Goal: Navigation & Orientation: Find specific page/section

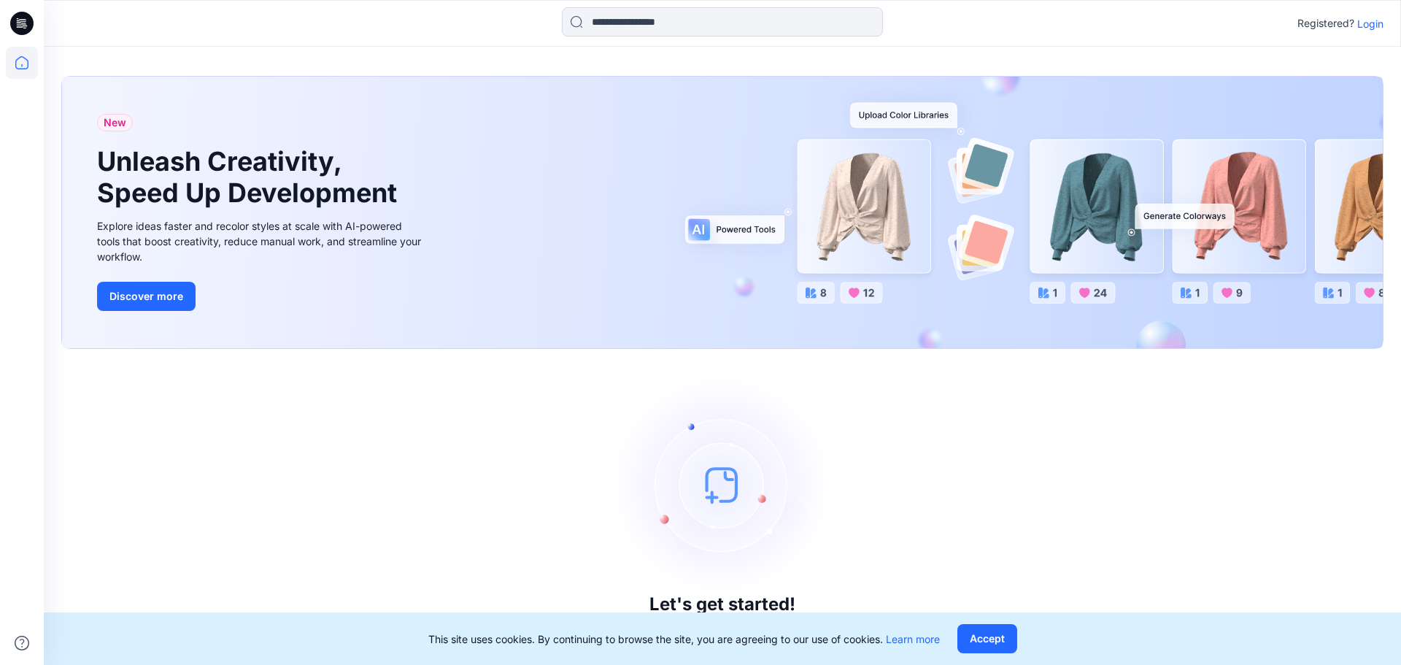
click at [1367, 26] on p "Login" at bounding box center [1370, 23] width 26 height 15
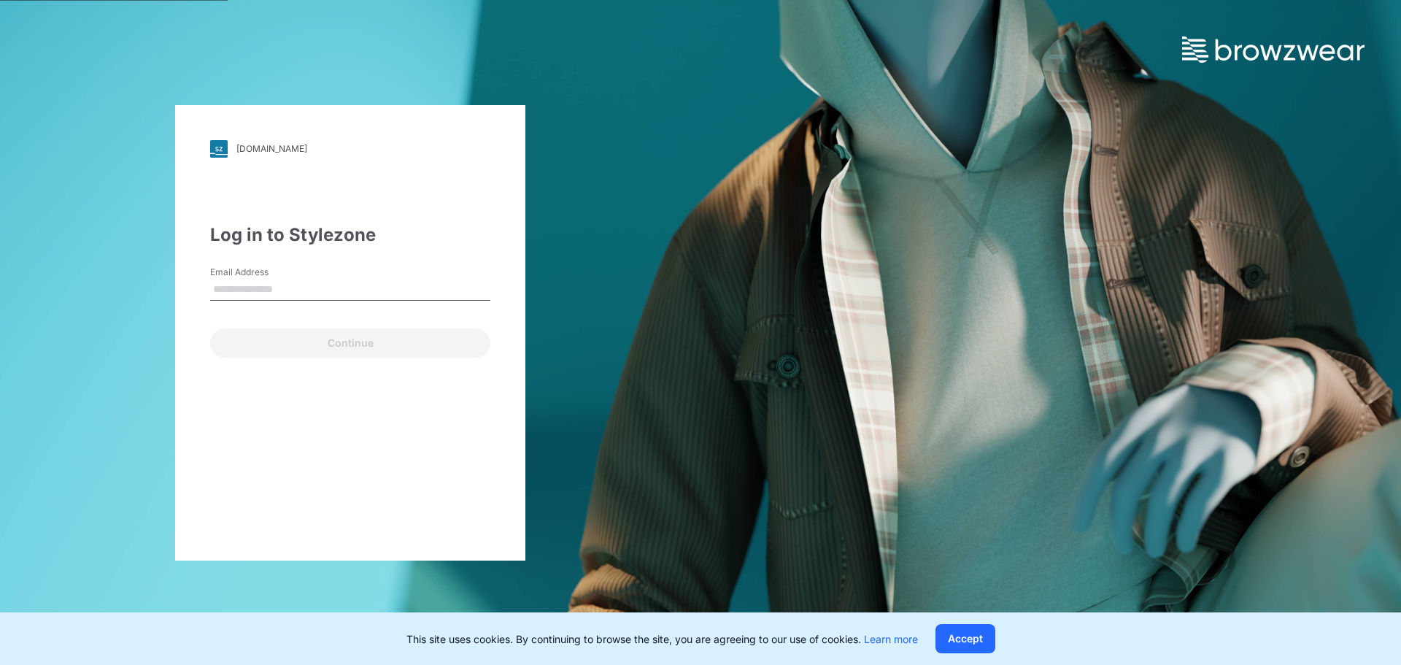
type input "**********"
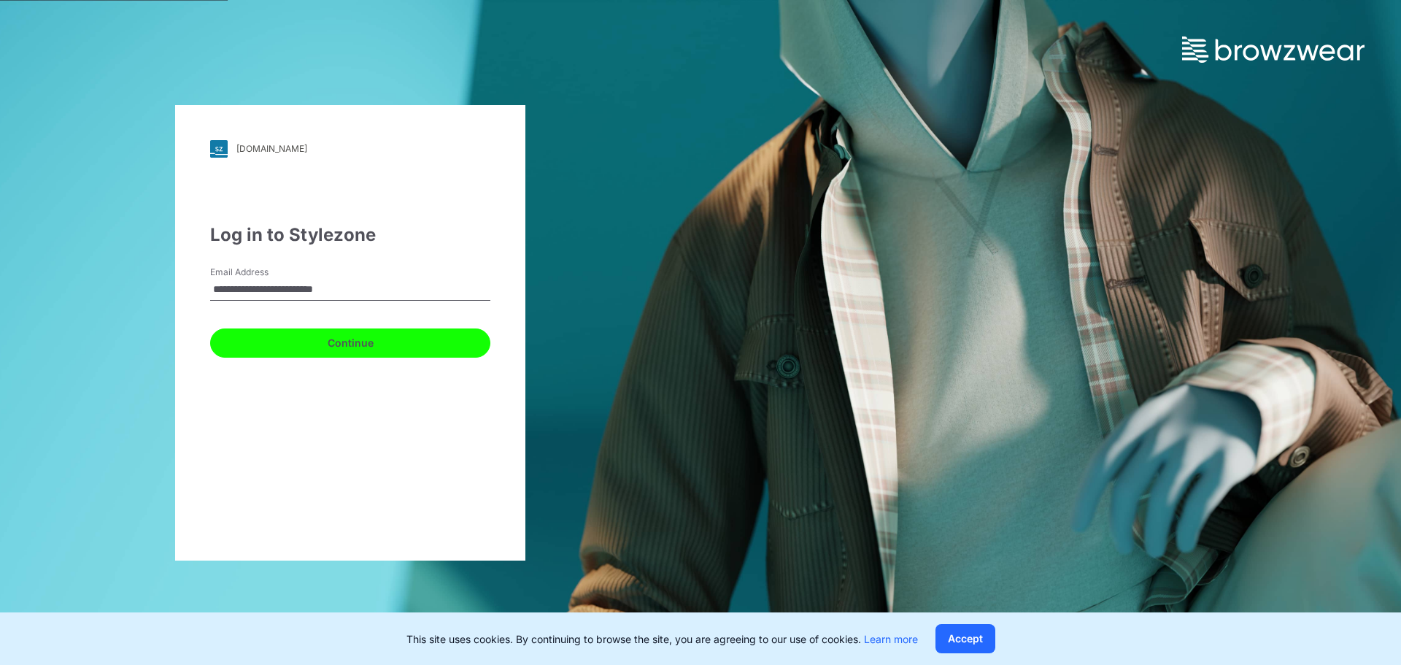
click at [361, 352] on button "Continue" at bounding box center [350, 342] width 280 height 29
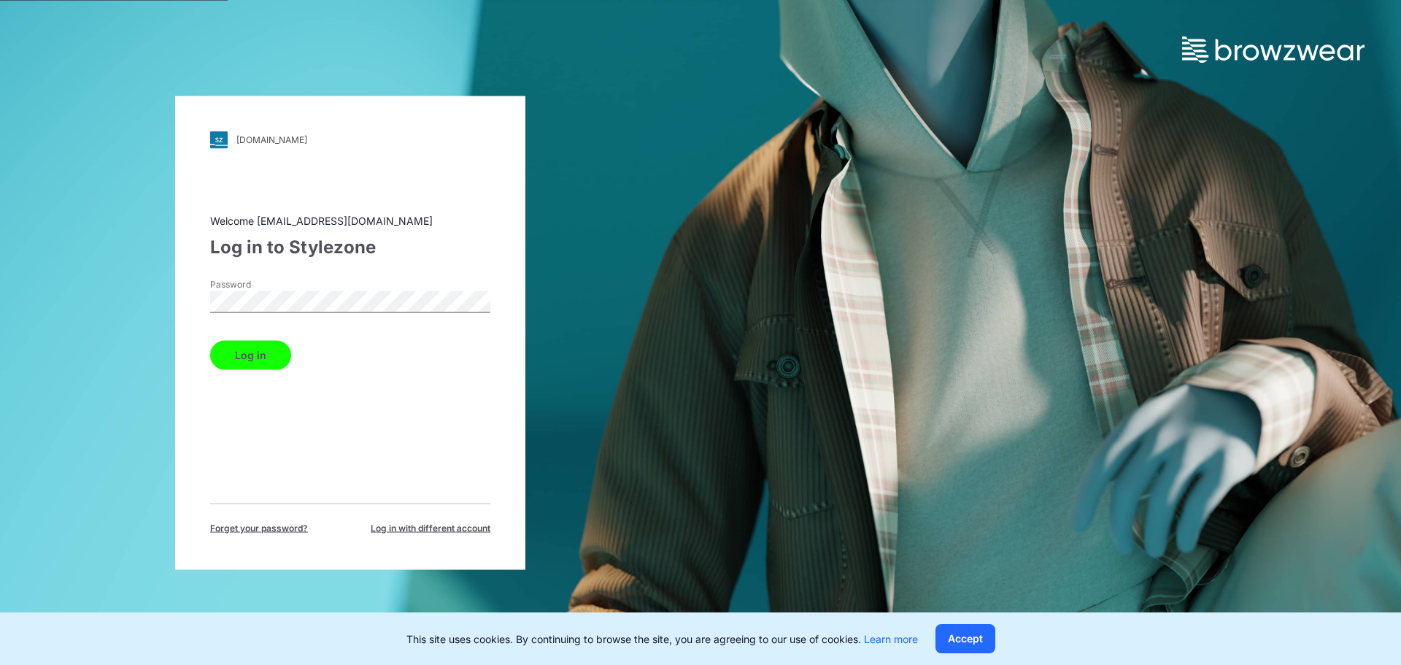
click at [261, 374] on div "Welcome [EMAIL_ADDRESS][DOMAIN_NAME] Log in to Stylezone Password Log in Forget…" at bounding box center [350, 373] width 280 height 322
click at [273, 373] on div "Welcome [EMAIL_ADDRESS][DOMAIN_NAME] Log in to Stylezone Password Log in Forget…" at bounding box center [350, 373] width 280 height 322
click at [263, 356] on button "Log in" at bounding box center [250, 354] width 81 height 29
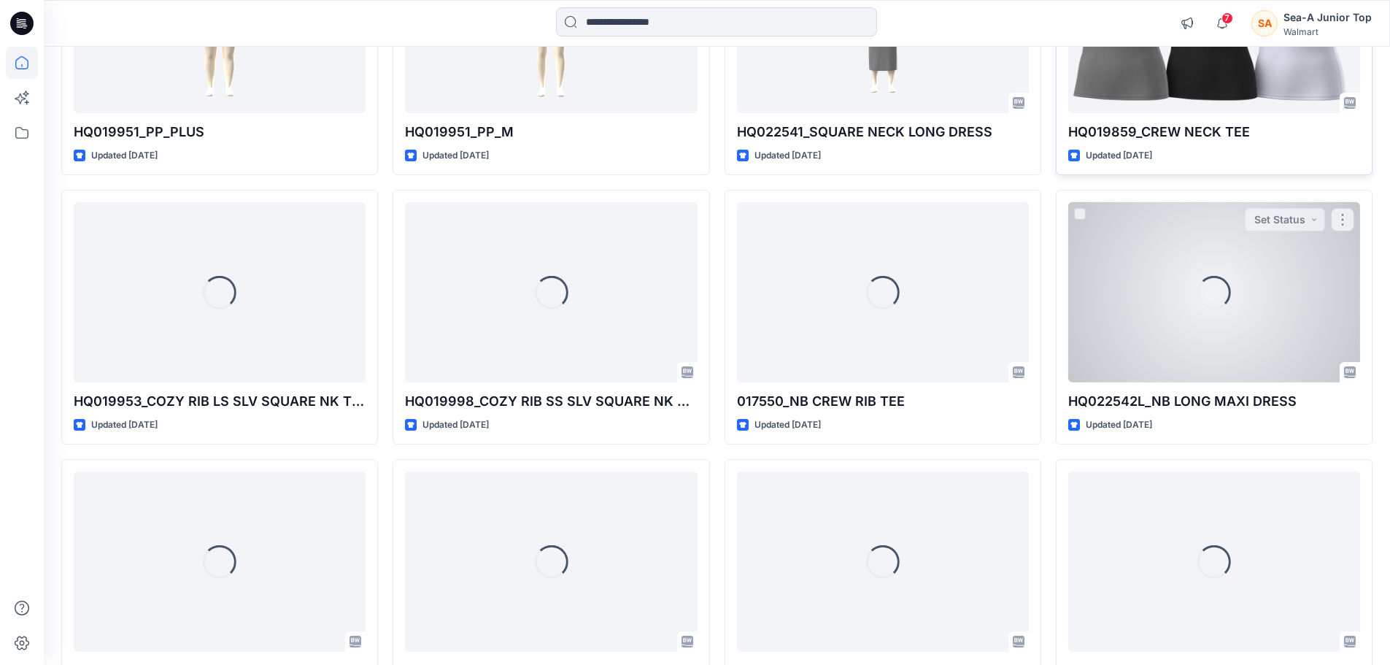
scroll to position [914, 0]
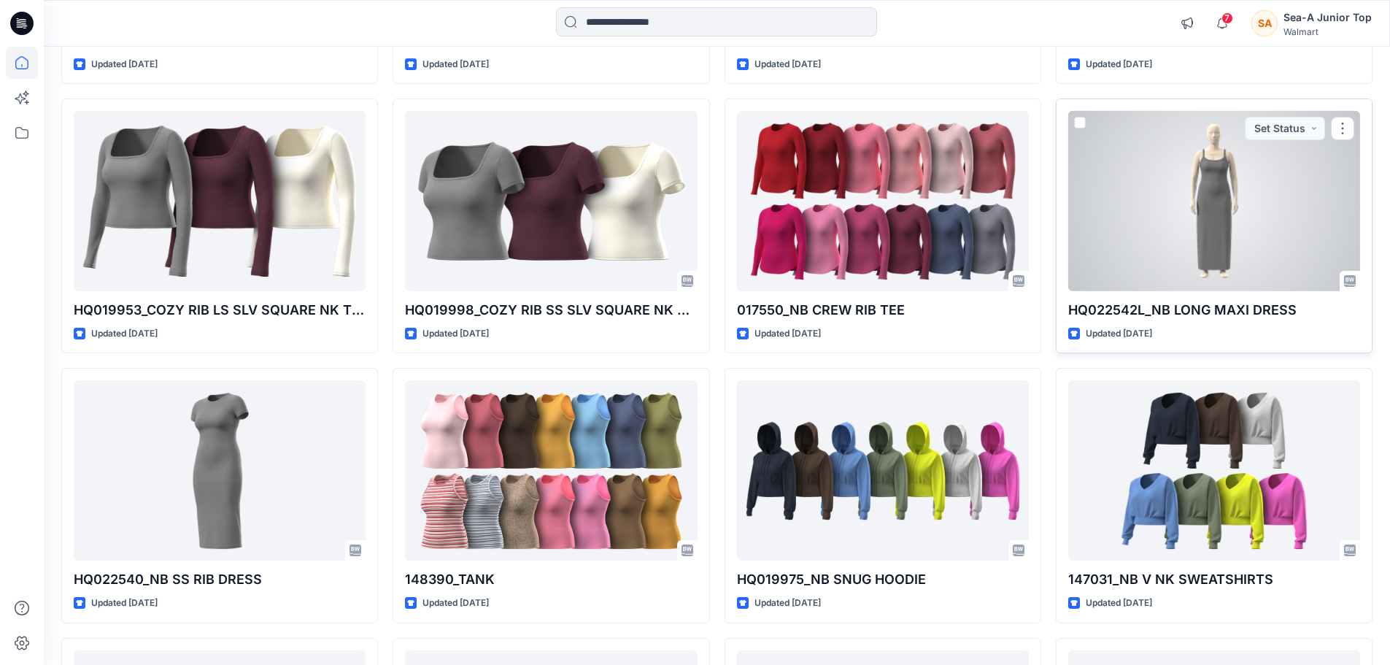
click at [1177, 235] on div at bounding box center [1214, 201] width 292 height 180
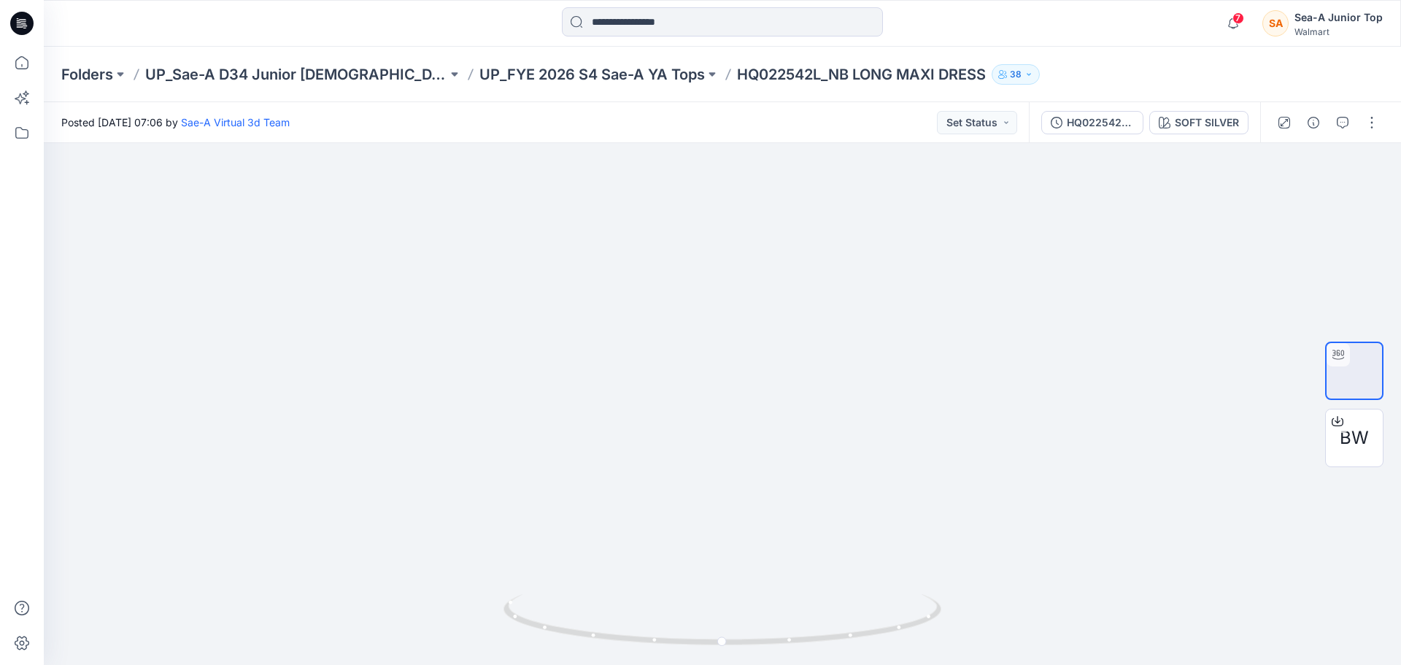
drag, startPoint x: 846, startPoint y: 259, endPoint x: 794, endPoint y: 101, distance: 165.9
click at [794, 103] on div "Posted [DATE] 07:06 by Sae-A Virtual 3d Team Set Status HQ022542L_PP SOFT SILVE…" at bounding box center [722, 383] width 1357 height 563
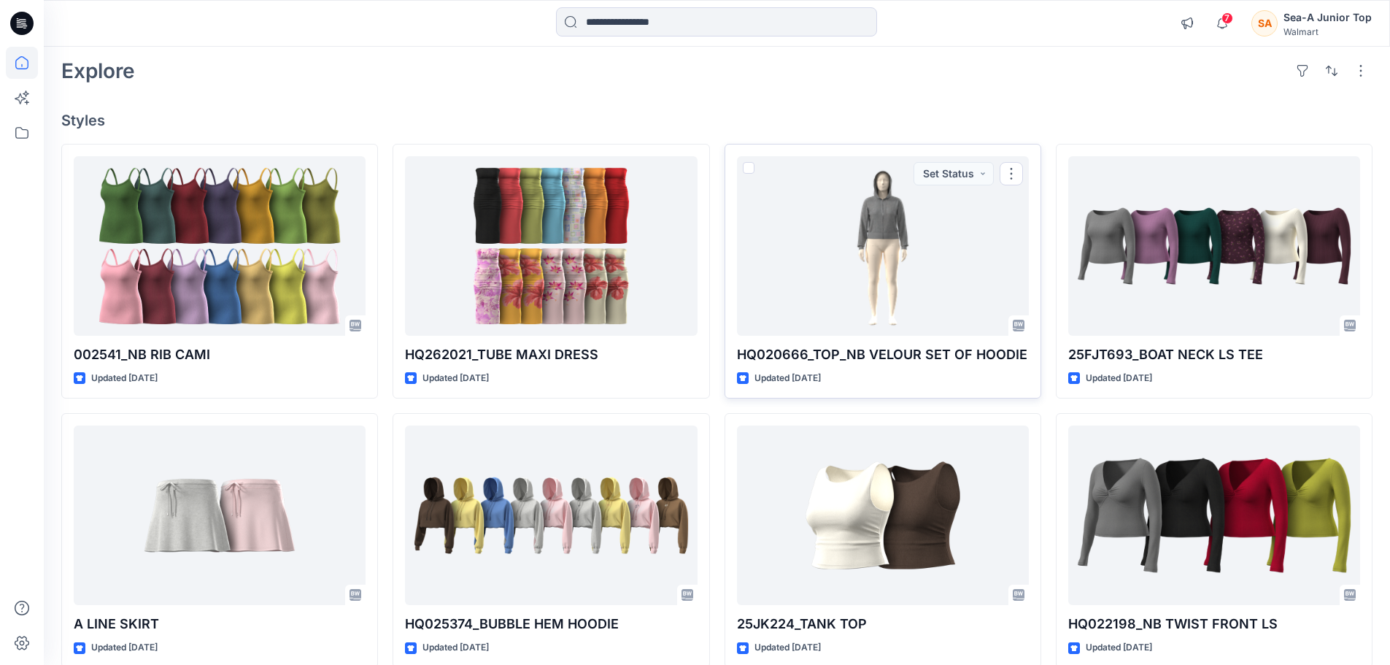
scroll to position [146, 0]
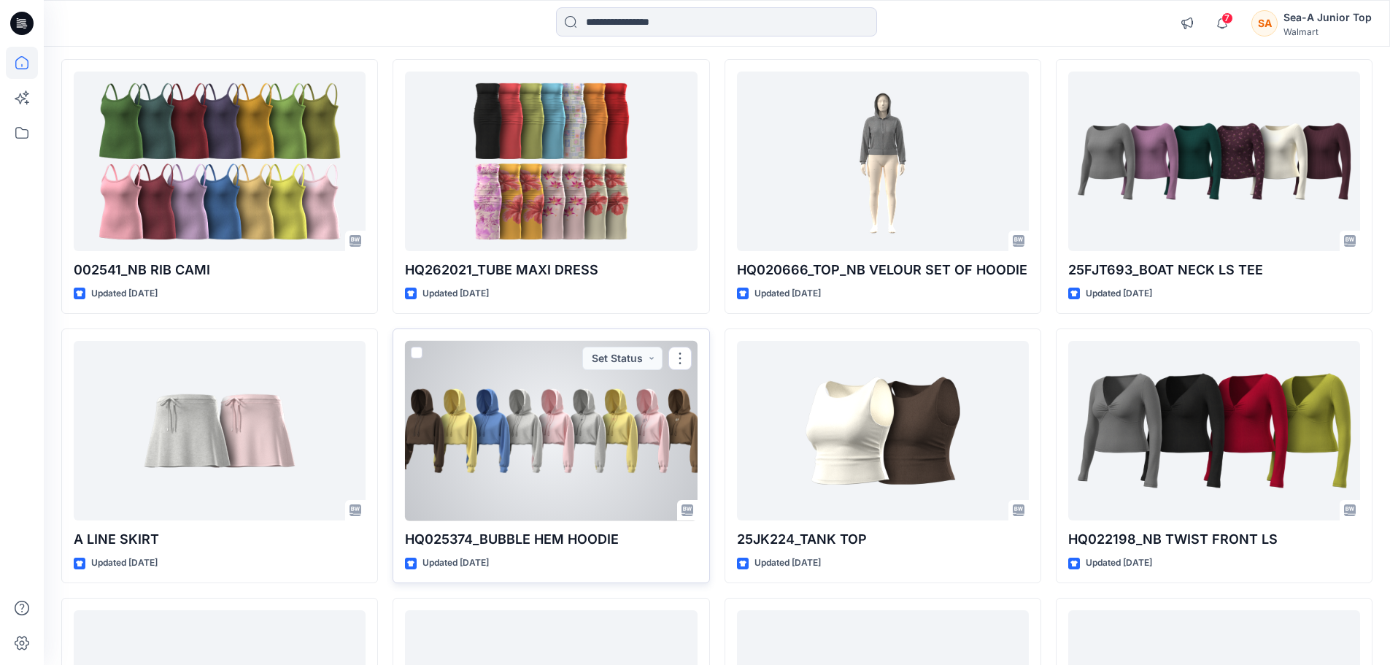
click at [590, 412] on div at bounding box center [551, 431] width 292 height 180
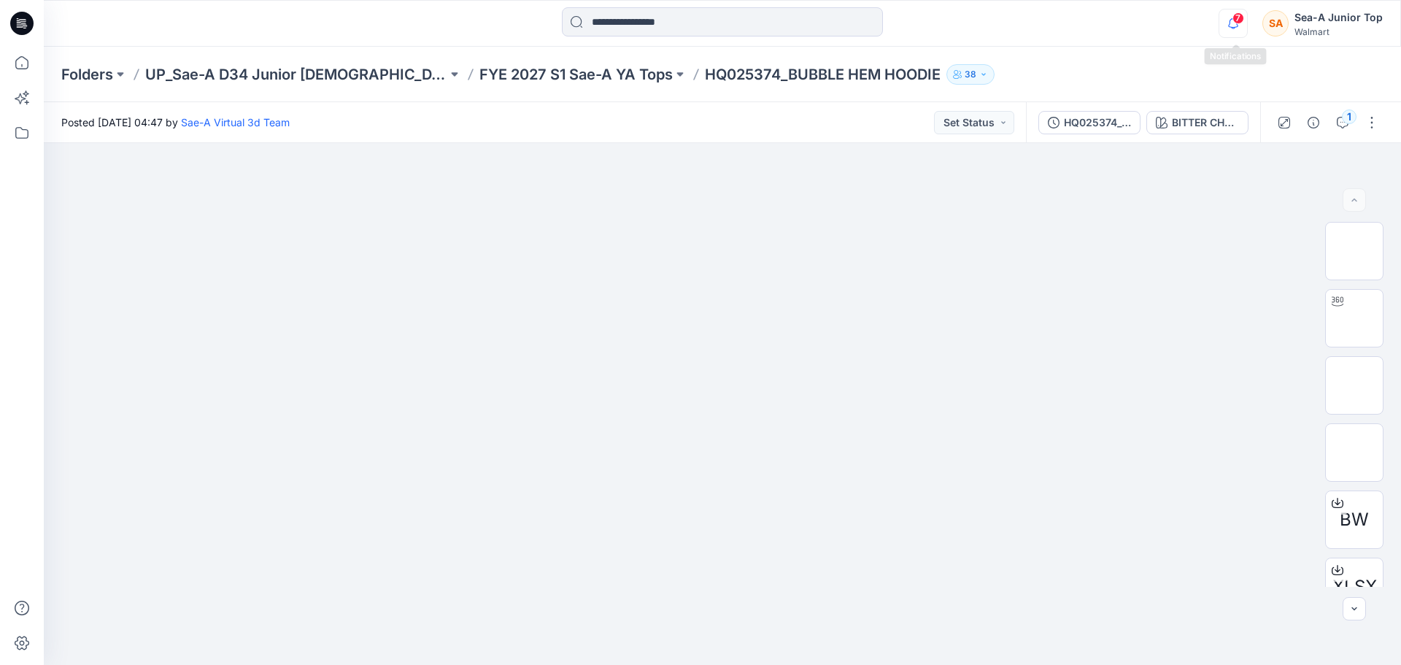
click at [1237, 26] on icon "button" at bounding box center [1233, 23] width 28 height 29
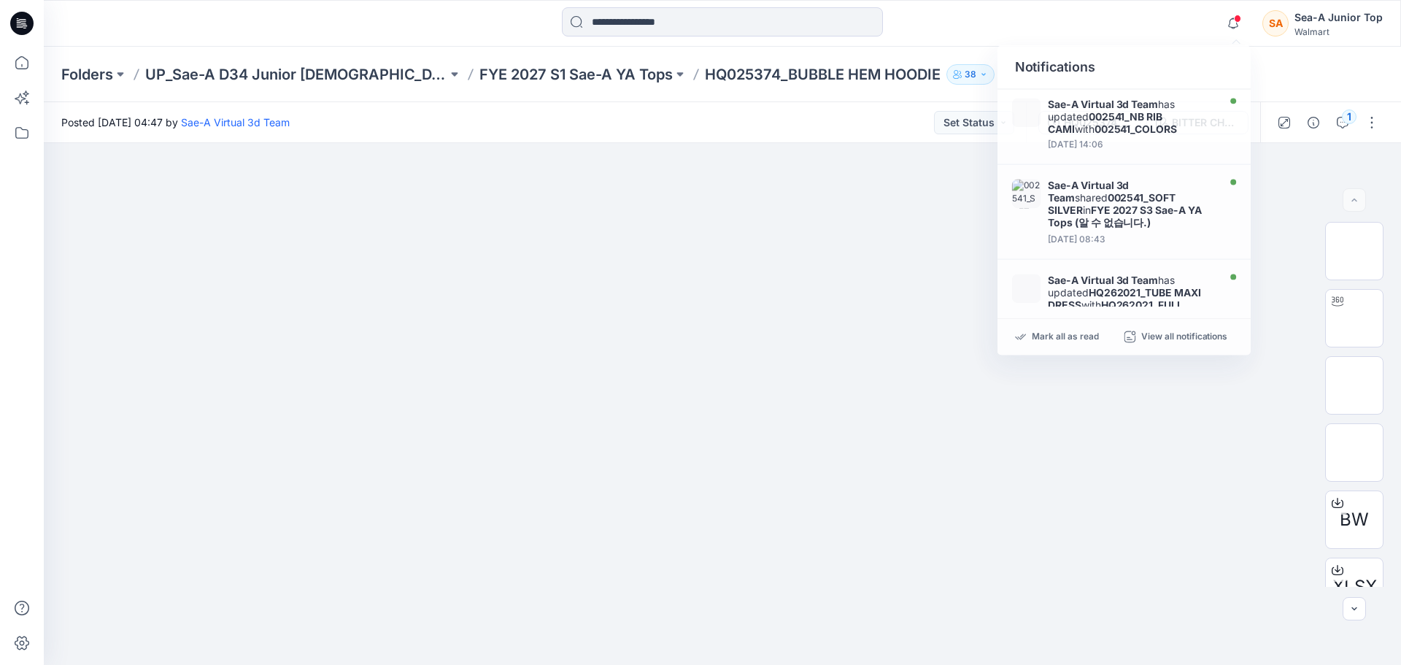
click at [1069, 23] on div "Notifications Sae-A Virtual 3d Team has updated 002541_NB RIB CAMI with 002541_…" at bounding box center [722, 23] width 1356 height 32
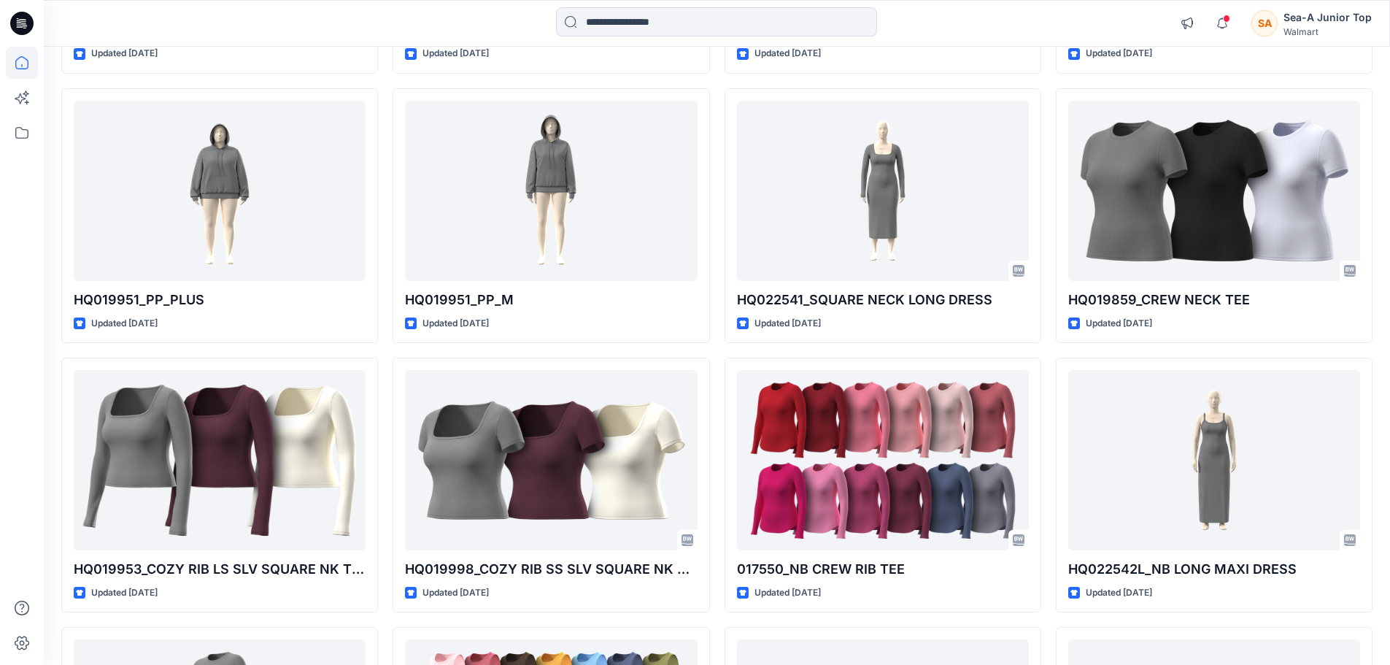
scroll to position [876, 0]
